Goal: Transaction & Acquisition: Register for event/course

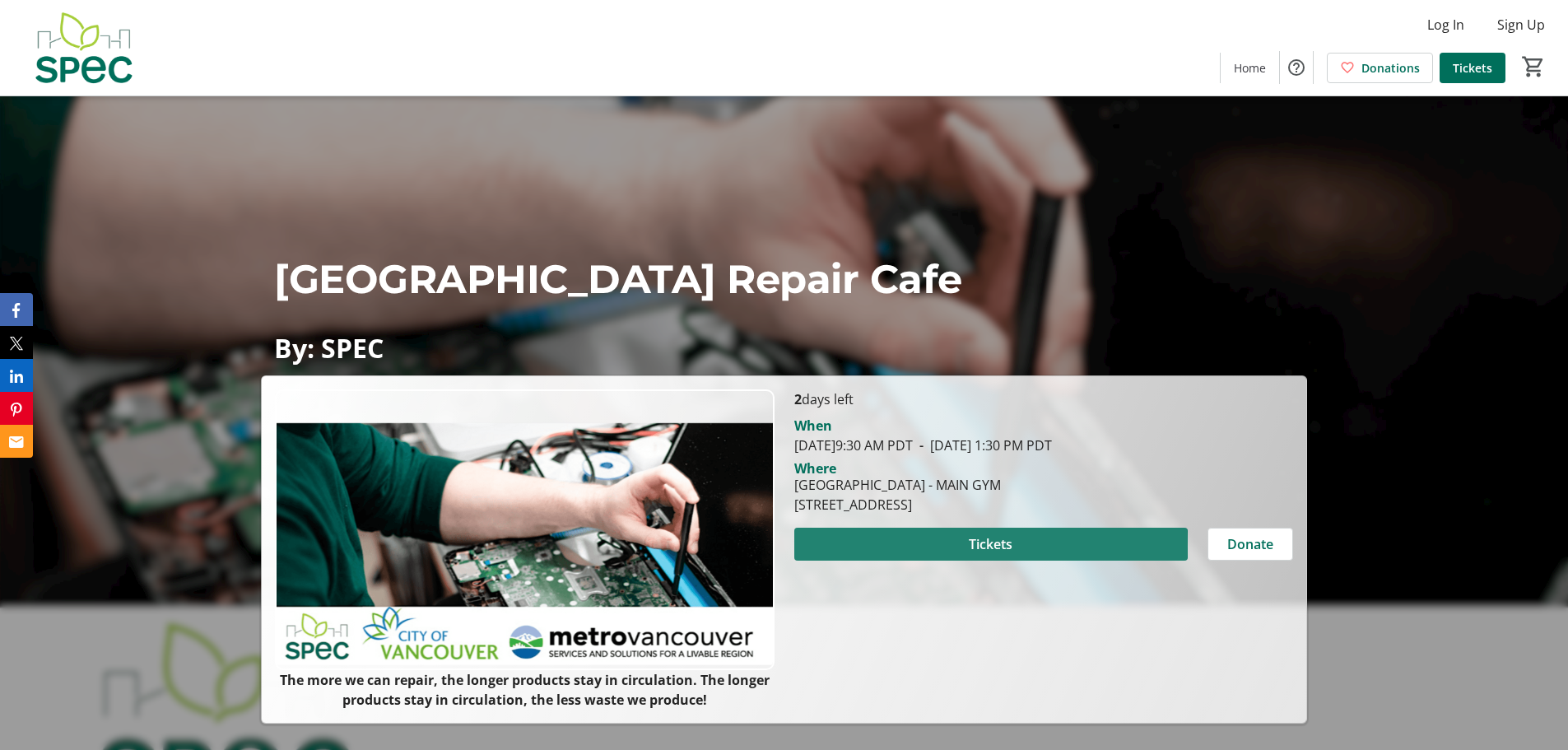
click at [977, 545] on span "Tickets" at bounding box center [991, 544] width 44 height 19
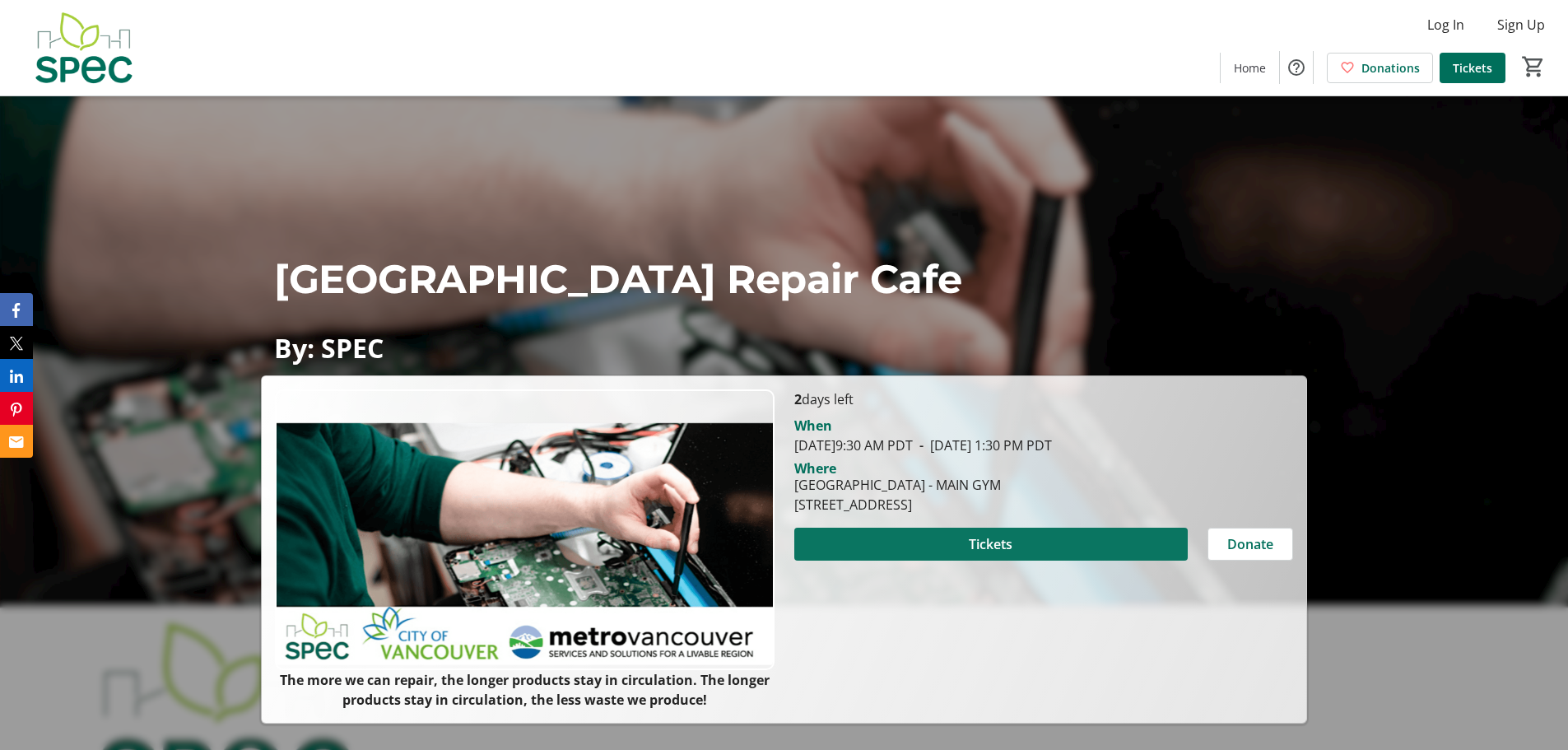
click at [1028, 548] on span at bounding box center [991, 544] width 394 height 40
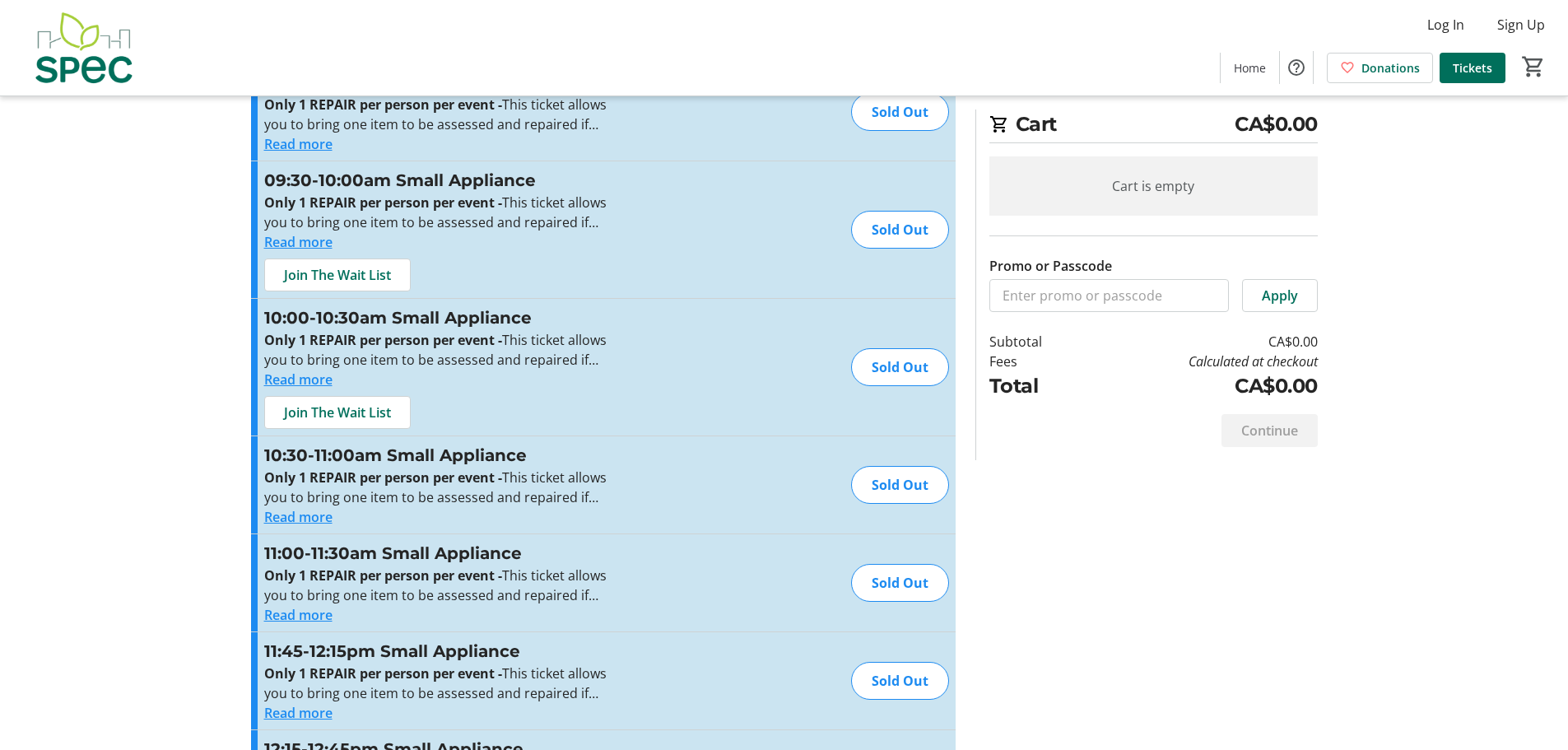
scroll to position [3401, 0]
